Goal: Information Seeking & Learning: Learn about a topic

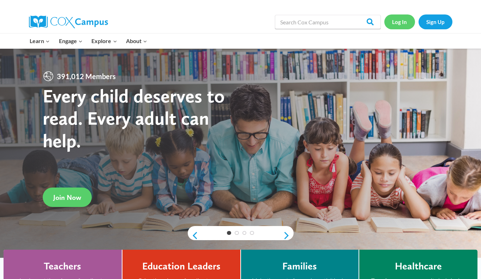
click at [396, 22] on link "Log In" at bounding box center [399, 21] width 31 height 14
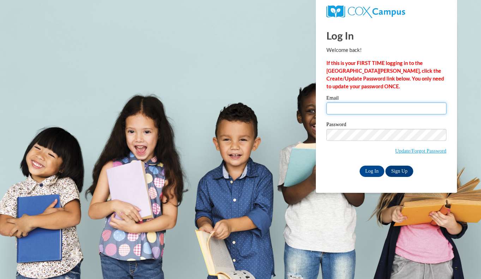
click at [351, 109] on input "Email" at bounding box center [386, 108] width 120 height 12
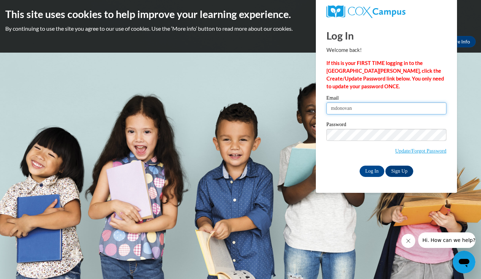
type input "mdonovan@depaul.edu"
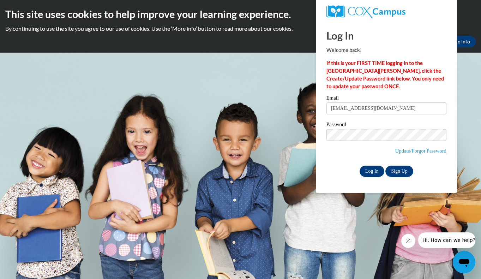
click at [364, 169] on input "Log In" at bounding box center [371, 170] width 25 height 11
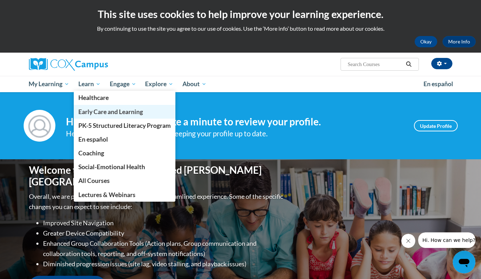
click at [94, 110] on span "Early Care and Learning" at bounding box center [110, 111] width 65 height 7
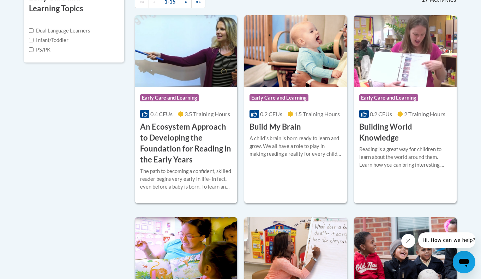
scroll to position [240, 0]
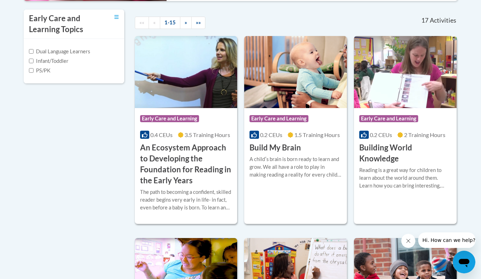
click at [32, 65] on label "Infant/Toddler" at bounding box center [48, 61] width 39 height 8
click at [32, 63] on input "Infant/Toddler" at bounding box center [31, 61] width 5 height 5
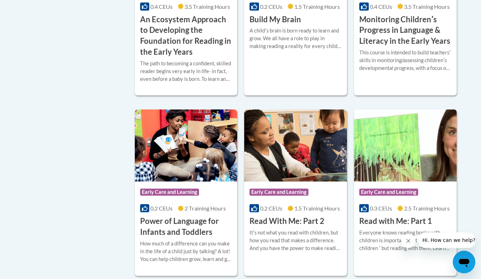
scroll to position [360, 0]
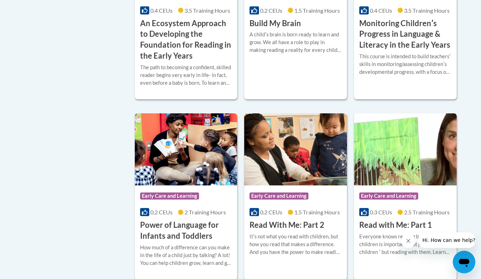
click at [281, 65] on div "More Info Enroll A childʹs brain is born ready to learn and grow. We all have a…" at bounding box center [295, 47] width 103 height 36
click at [368, 50] on h3 "Monitoring Childrenʹs Progress in Language & Literacy in the Early Years" at bounding box center [405, 34] width 92 height 32
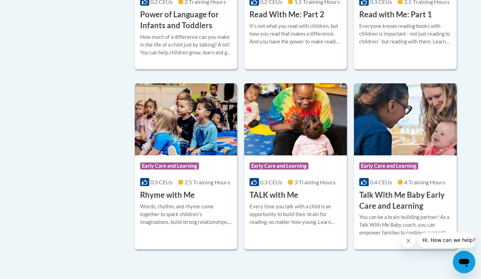
scroll to position [574, 0]
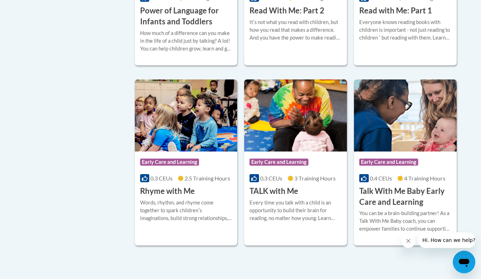
click at [177, 27] on h3 "Power of Language for Infants and Toddlers" at bounding box center [186, 16] width 92 height 22
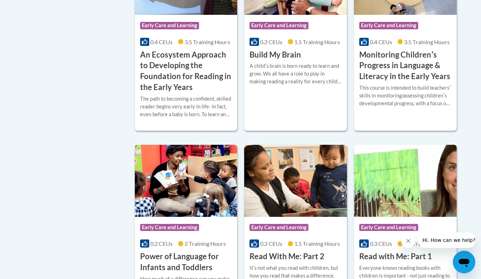
scroll to position [329, 0]
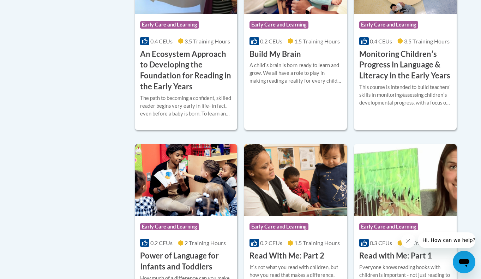
checkbox input "false"
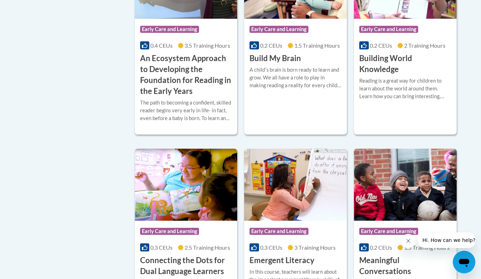
checkbox input "true"
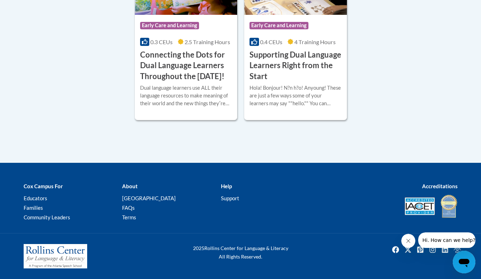
checkbox input "true"
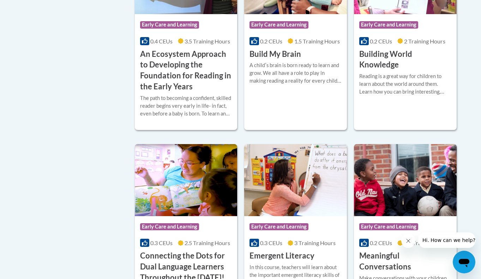
checkbox input "false"
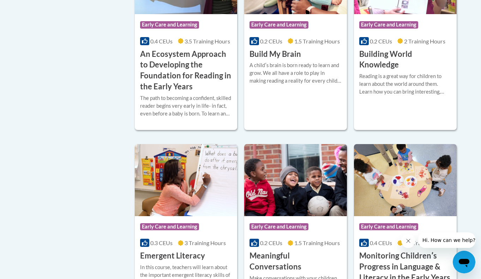
click at [377, 71] on h3 "Building World Knowledge" at bounding box center [405, 60] width 92 height 22
checkbox input "false"
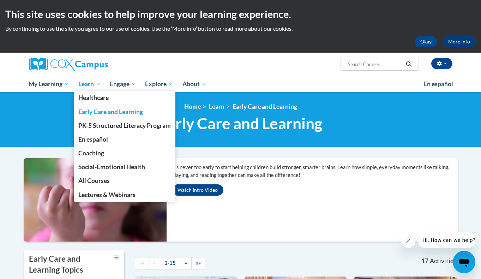
scroll to position [0, 0]
click at [93, 167] on span "Social-Emotional Health" at bounding box center [111, 166] width 67 height 7
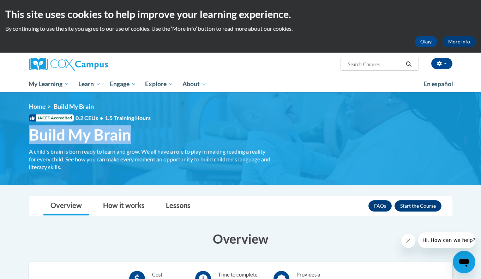
drag, startPoint x: 31, startPoint y: 133, endPoint x: 133, endPoint y: 133, distance: 101.5
click at [133, 133] on h1 "Build My Brain A child's brain is born ready to learn and grow. We all have a r…" at bounding box center [151, 134] width 254 height 19
copy span "Build My Brain"
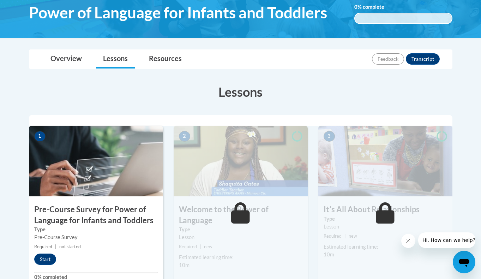
scroll to position [122, 0]
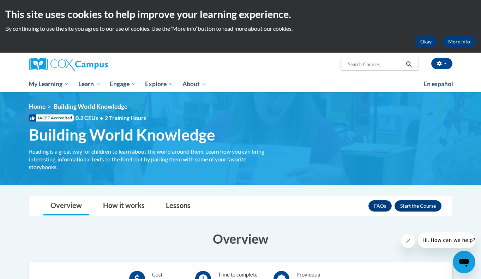
click at [430, 40] on button "Okay" at bounding box center [425, 41] width 23 height 11
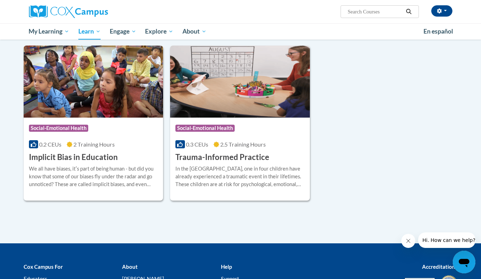
scroll to position [77, 0]
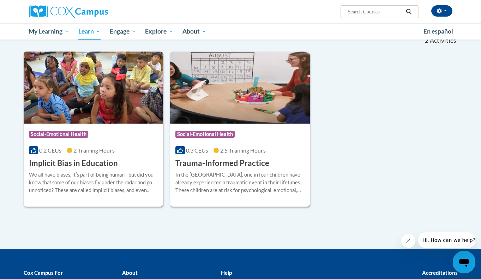
click at [88, 162] on h3 "Implicit Bias in Education" at bounding box center [73, 163] width 89 height 11
